Goal: Information Seeking & Learning: Learn about a topic

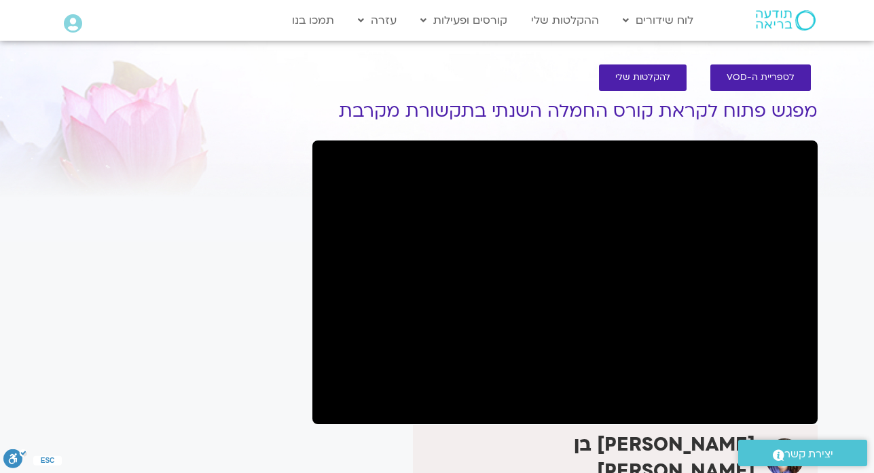
click at [677, 113] on h1 "מפגש פתוח לקראת קורס החמלה השנתי בתקשורת מקרבת" at bounding box center [564, 111] width 505 height 20
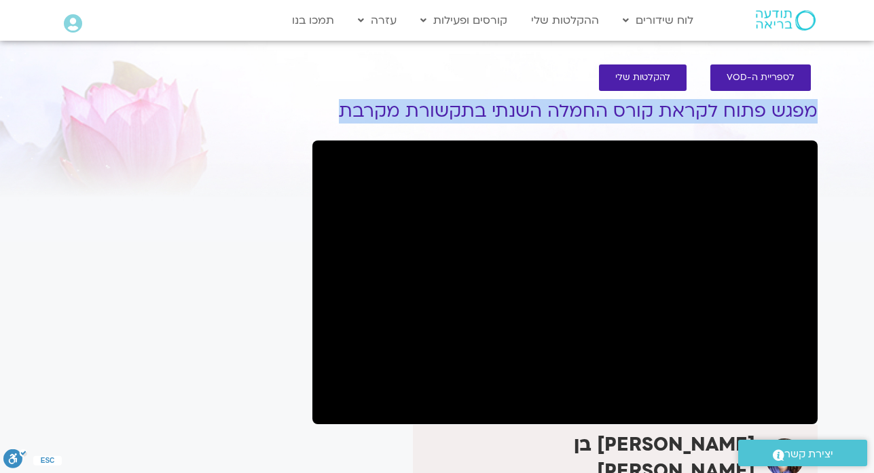
click at [677, 113] on h1 "מפגש פתוח לקראת קורס החמלה השנתי בתקשורת מקרבת" at bounding box center [564, 111] width 505 height 20
copy div "מפגש פתוח לקראת קורס החמלה השנתי בתקשורת מקרבת"
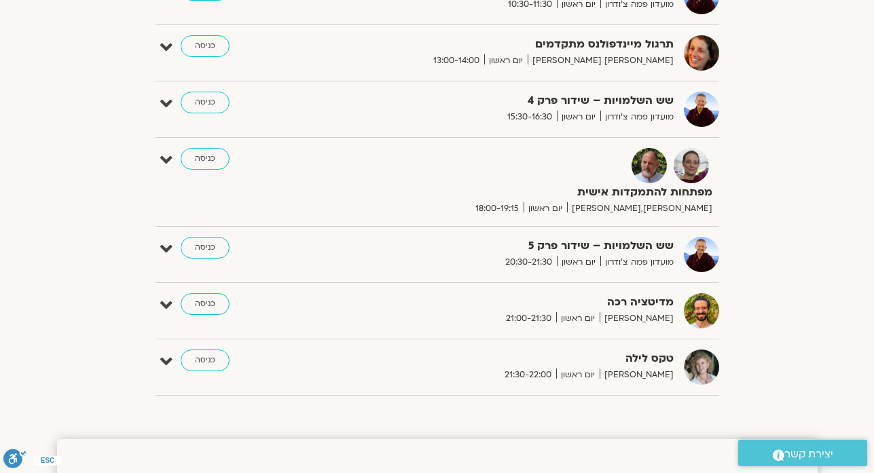
scroll to position [625, 0]
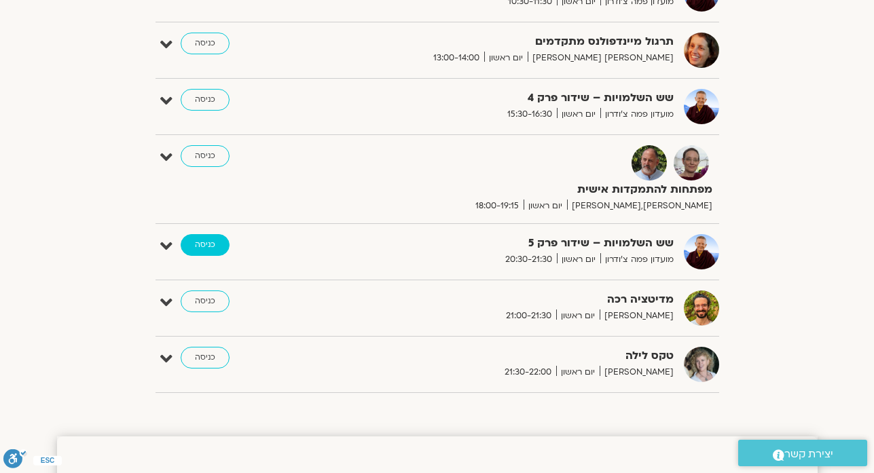
click at [206, 247] on link "כניסה" at bounding box center [205, 245] width 49 height 22
